Goal: Answer question/provide support

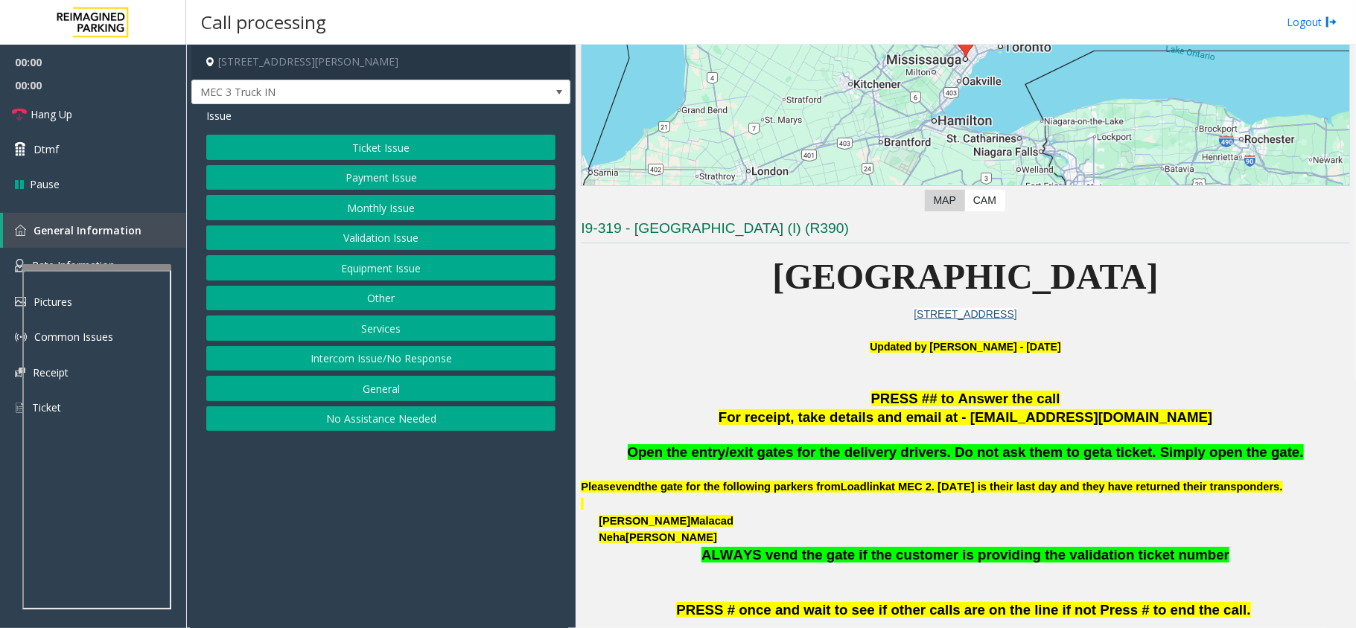
scroll to position [397, 0]
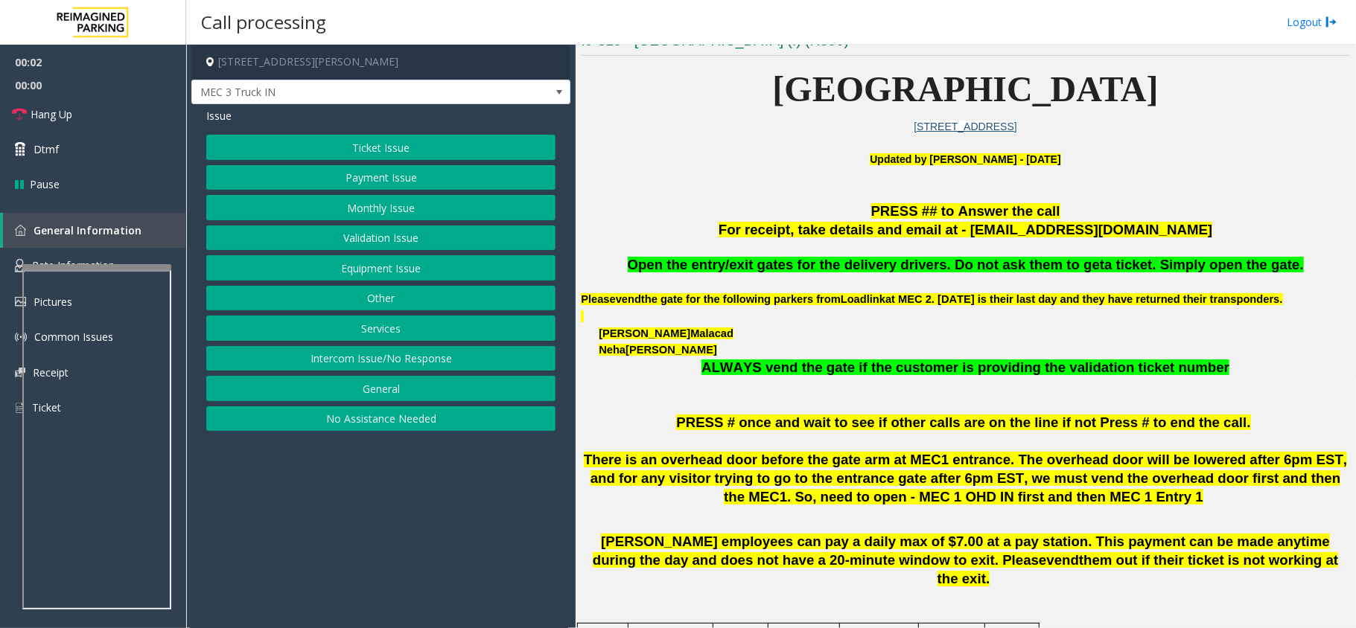
click at [965, 263] on span "Open the entry/exit gates for the delivery drivers. Do not ask them to get" at bounding box center [866, 265] width 477 height 16
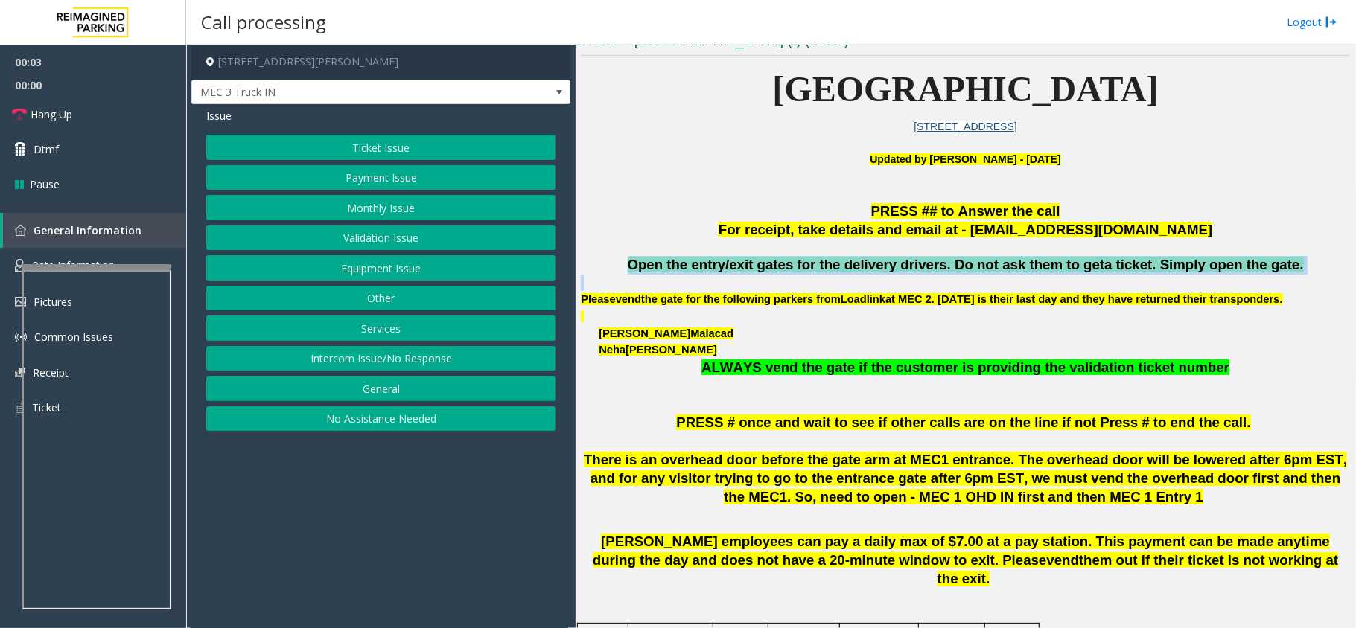
click at [965, 263] on span "Open the entry/exit gates for the delivery drivers. Do not ask them to get" at bounding box center [866, 265] width 477 height 16
copy span "Open the entry/exit gates for the delivery drivers. Do not ask them to get a ti…"
click at [417, 293] on button "Other" at bounding box center [380, 298] width 349 height 25
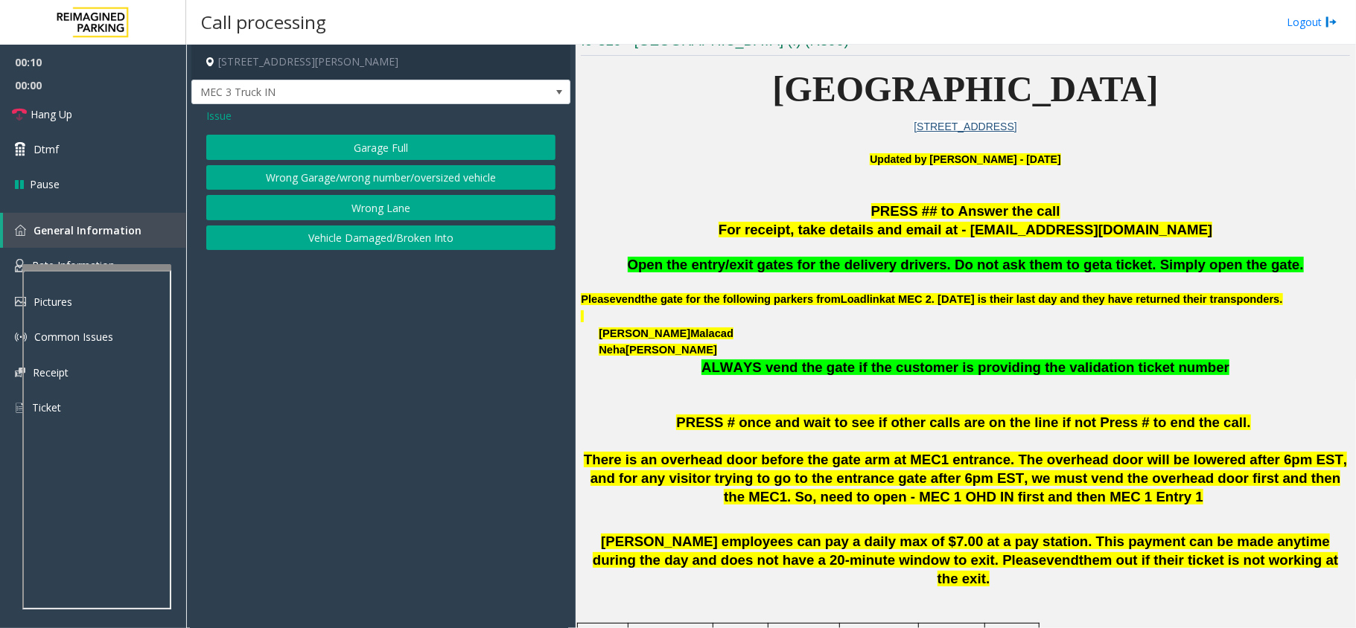
click at [222, 113] on span "Issue" at bounding box center [218, 116] width 25 height 16
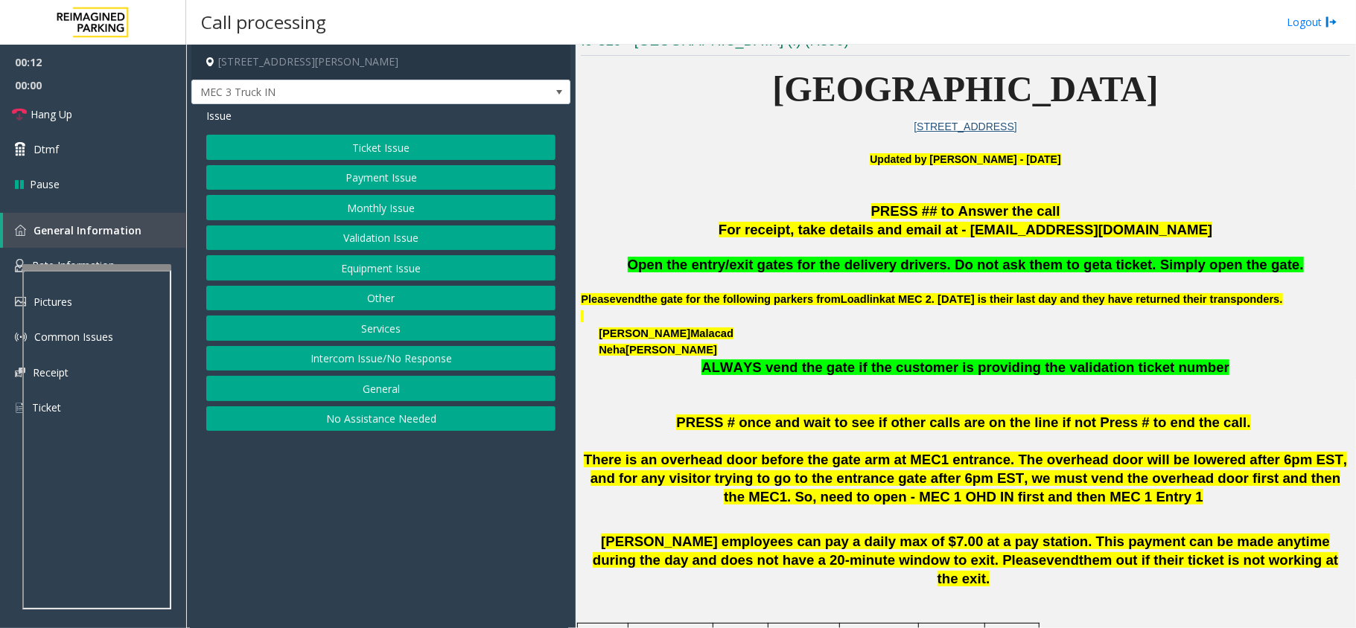
click at [393, 386] on button "General" at bounding box center [380, 388] width 349 height 25
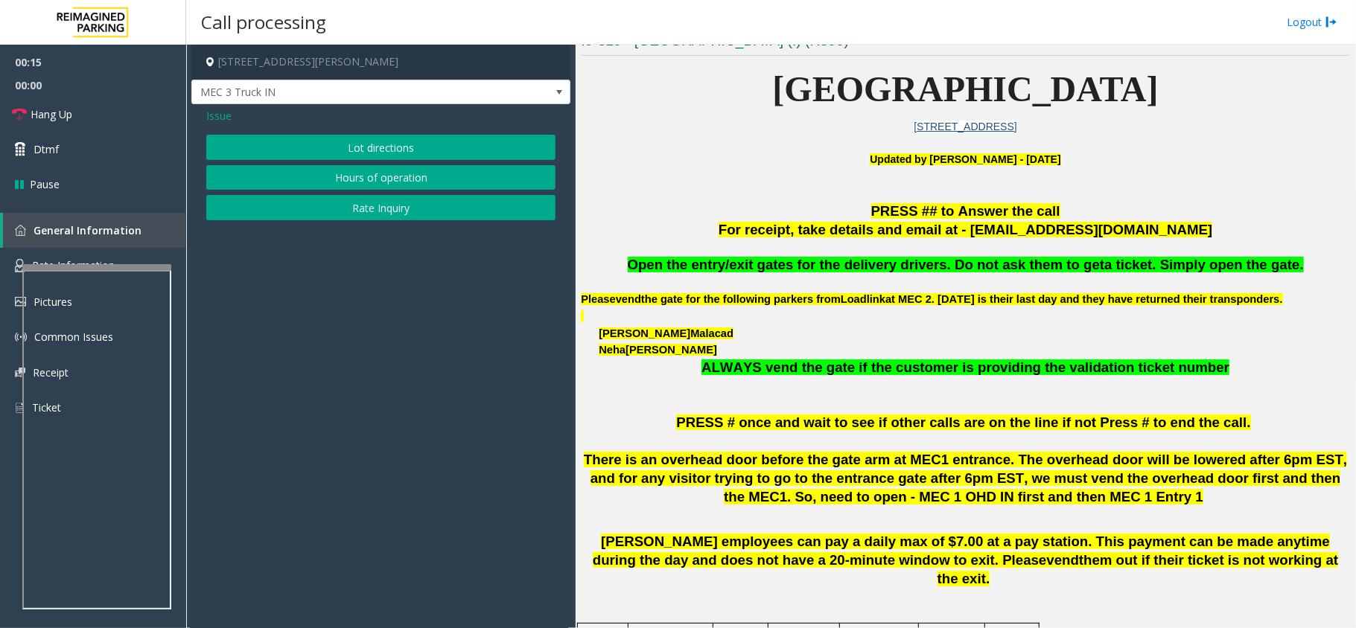
click at [215, 112] on span "Issue" at bounding box center [218, 116] width 25 height 16
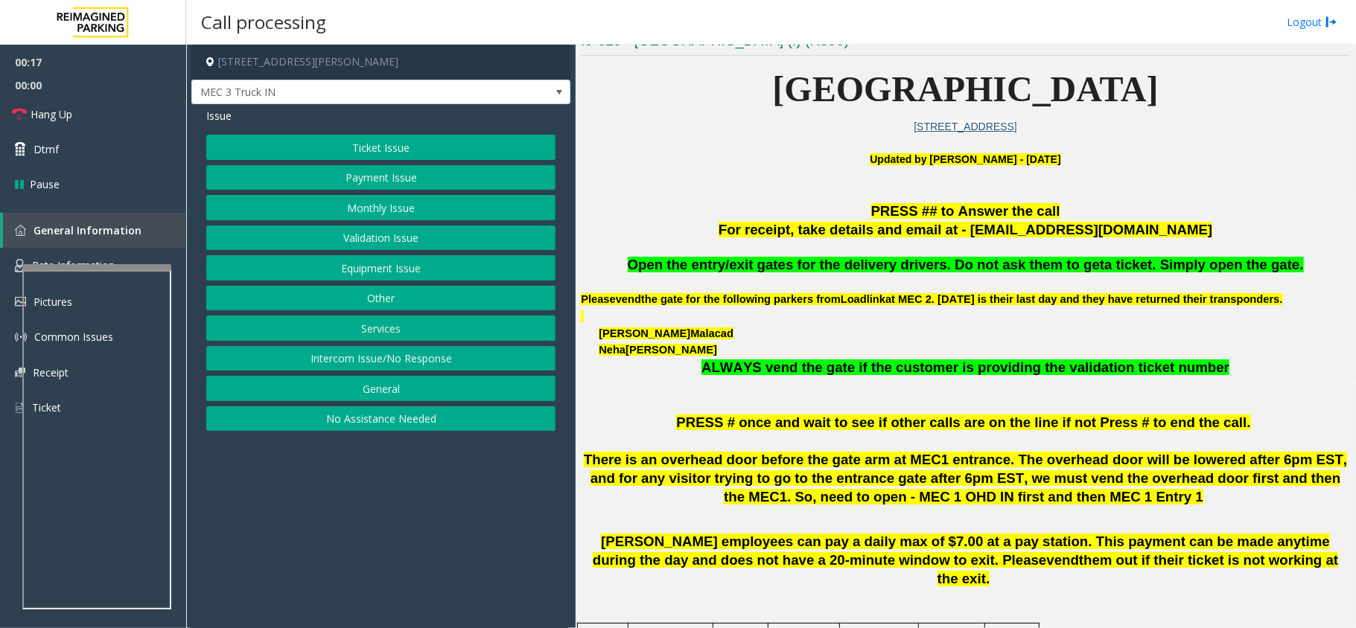
click at [401, 265] on button "Equipment Issue" at bounding box center [380, 267] width 349 height 25
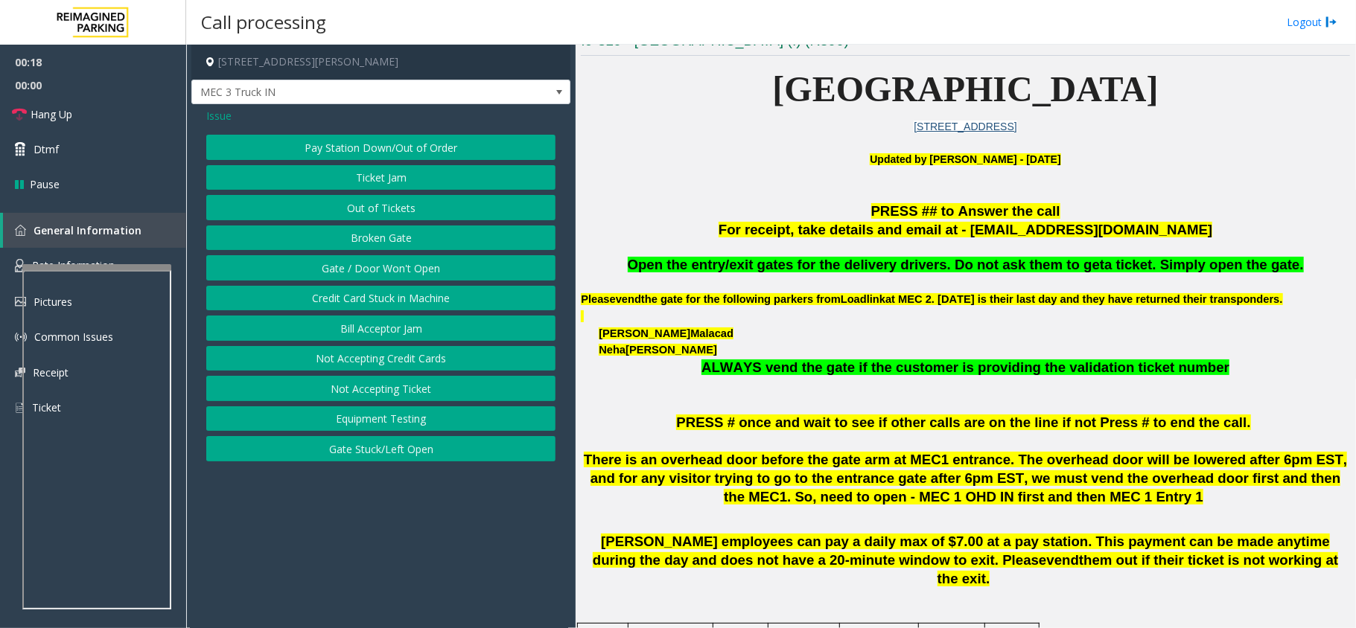
click at [401, 265] on button "Gate / Door Won't Open" at bounding box center [380, 267] width 349 height 25
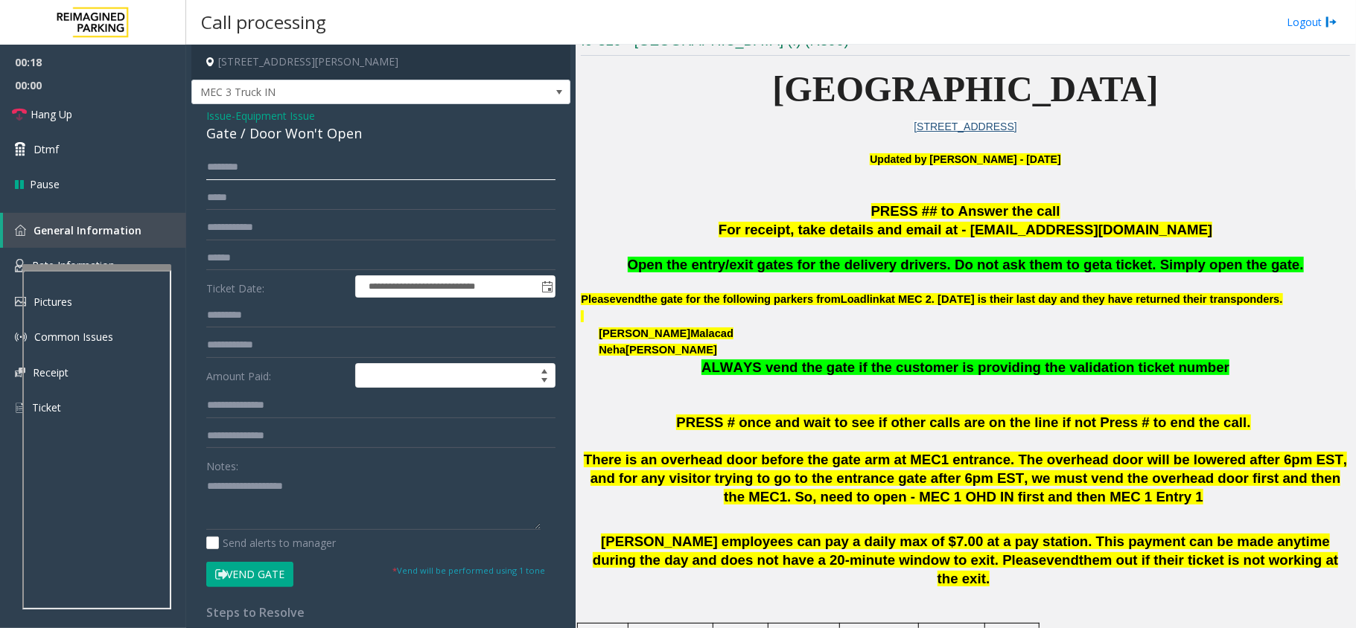
click at [296, 162] on input "text" at bounding box center [380, 167] width 349 height 25
type input "****"
click at [974, 270] on span "Open the entry/exit gates for the delivery drivers. Do not ask them to get" at bounding box center [866, 265] width 477 height 16
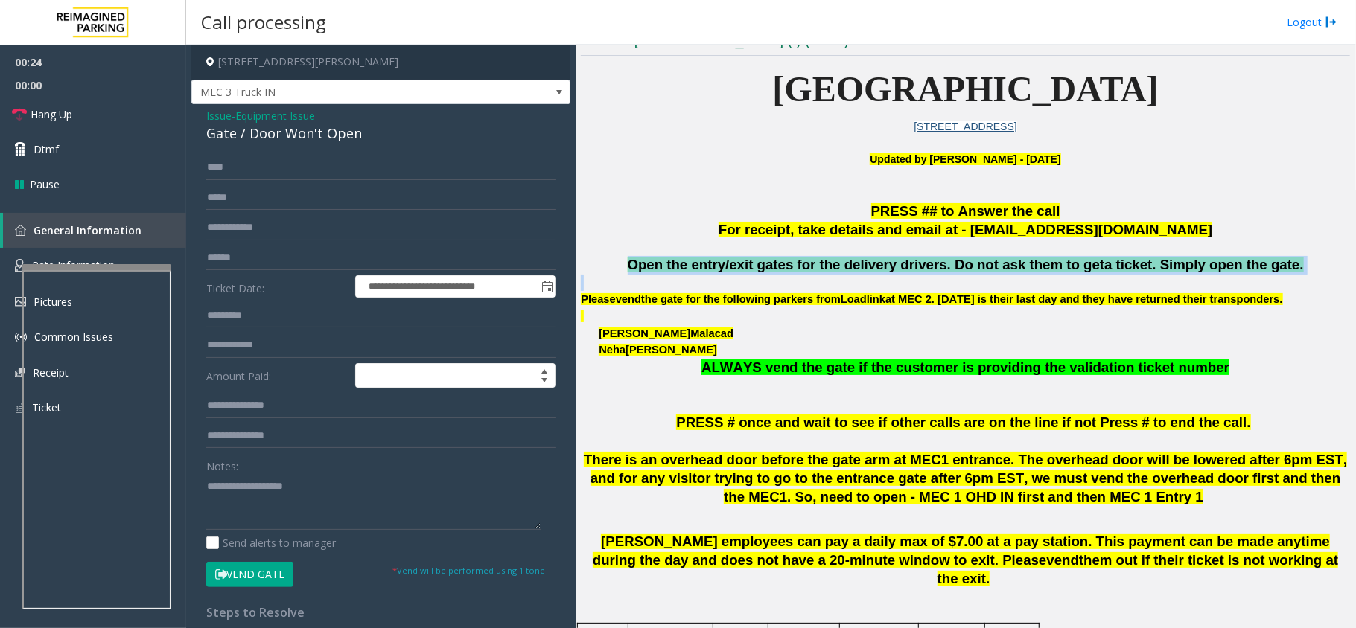
click at [974, 270] on span "Open the entry/exit gates for the delivery drivers. Do not ask them to get" at bounding box center [866, 265] width 477 height 16
copy span "Open the entry/exit gates for the delivery drivers. Do not ask them to get a ti…"
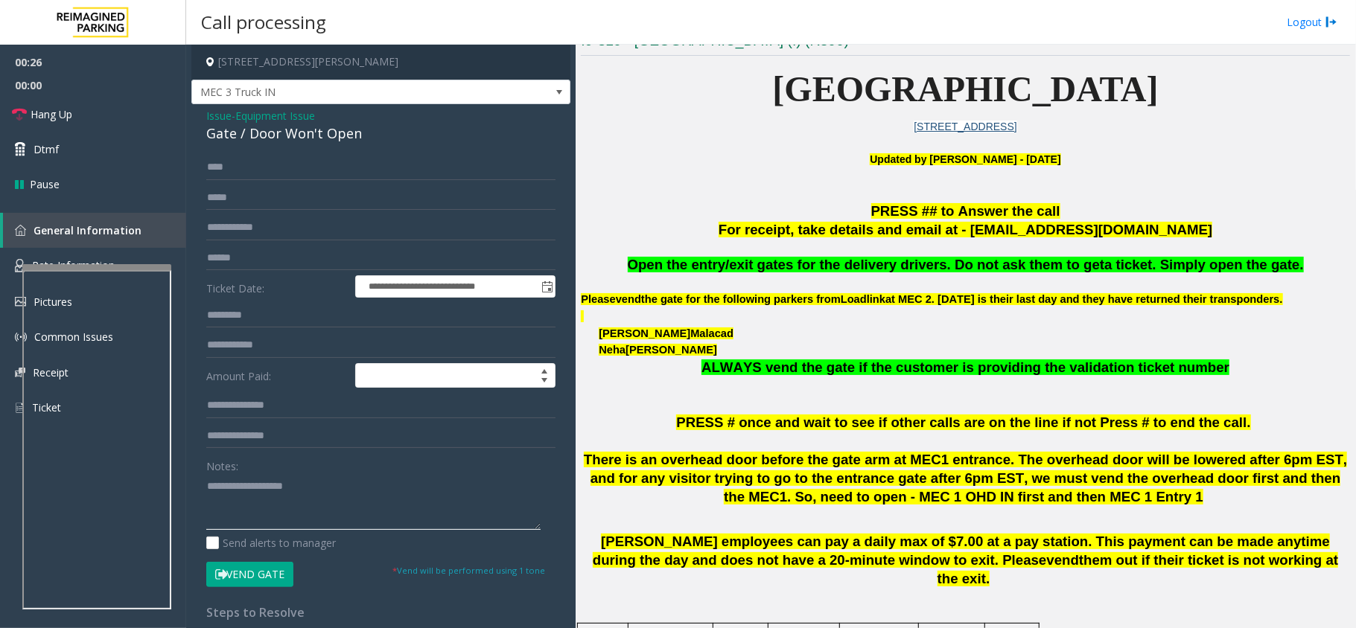
click at [270, 507] on textarea at bounding box center [373, 502] width 334 height 56
paste textarea "**********"
type textarea "**********"
click at [249, 573] on button "Vend Gate" at bounding box center [249, 574] width 87 height 25
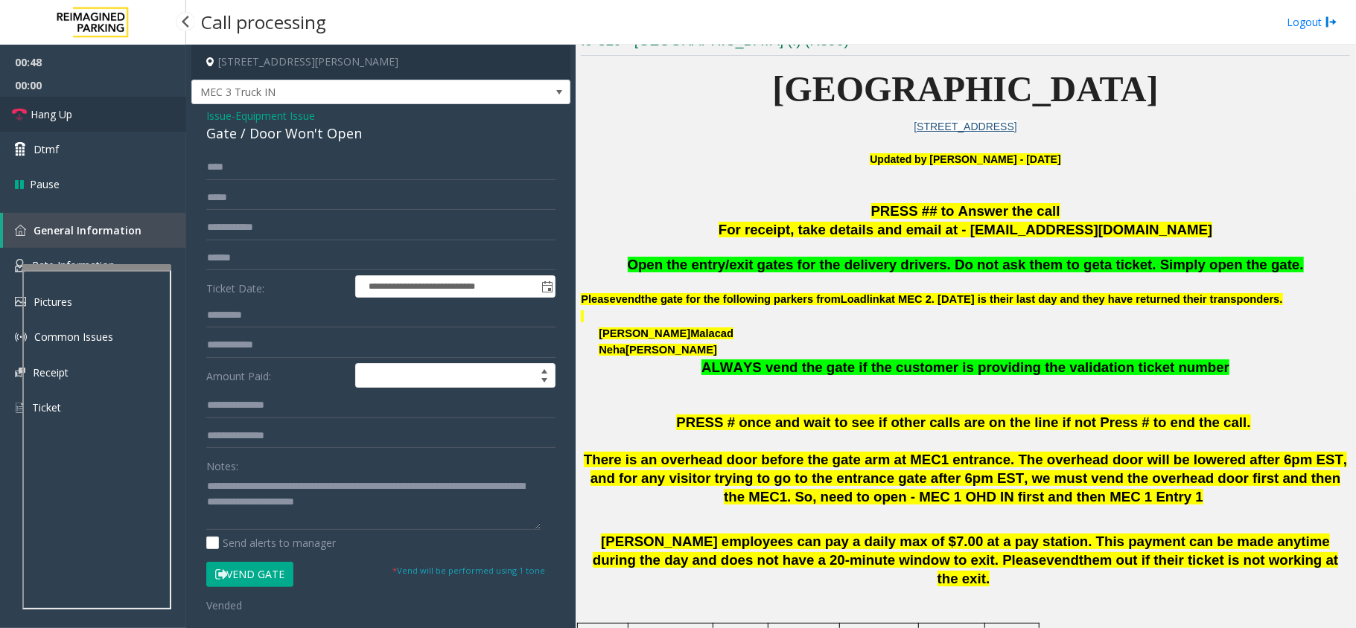
click at [51, 109] on span "Hang Up" at bounding box center [52, 114] width 42 height 16
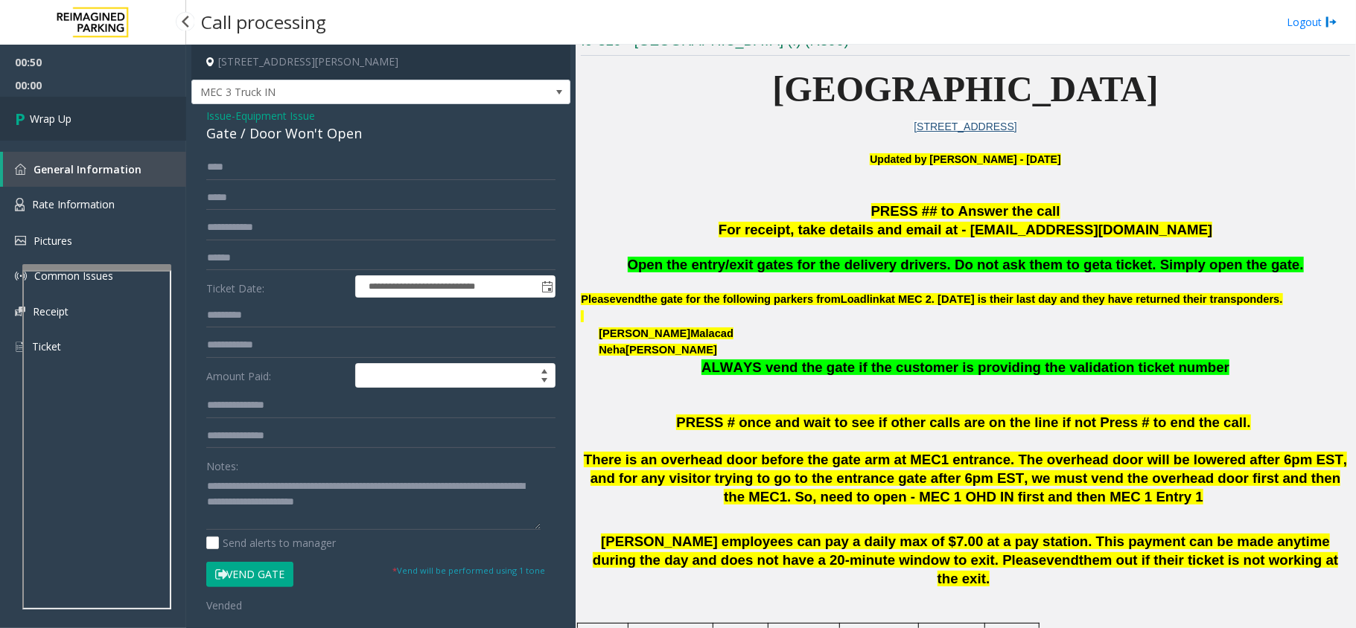
click at [51, 109] on link "Wrap Up" at bounding box center [93, 119] width 186 height 44
